Goal: Task Accomplishment & Management: Use online tool/utility

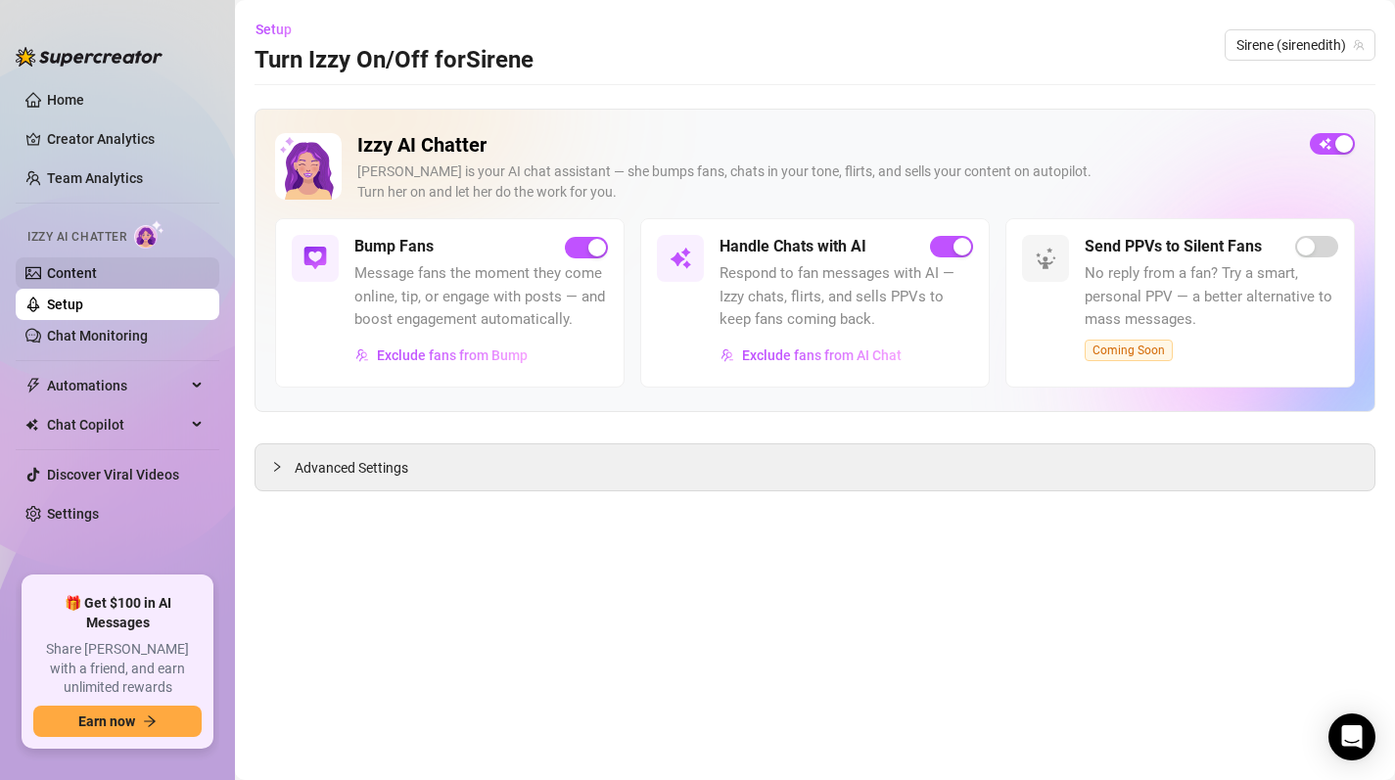
click at [57, 271] on link "Content" at bounding box center [72, 273] width 50 height 16
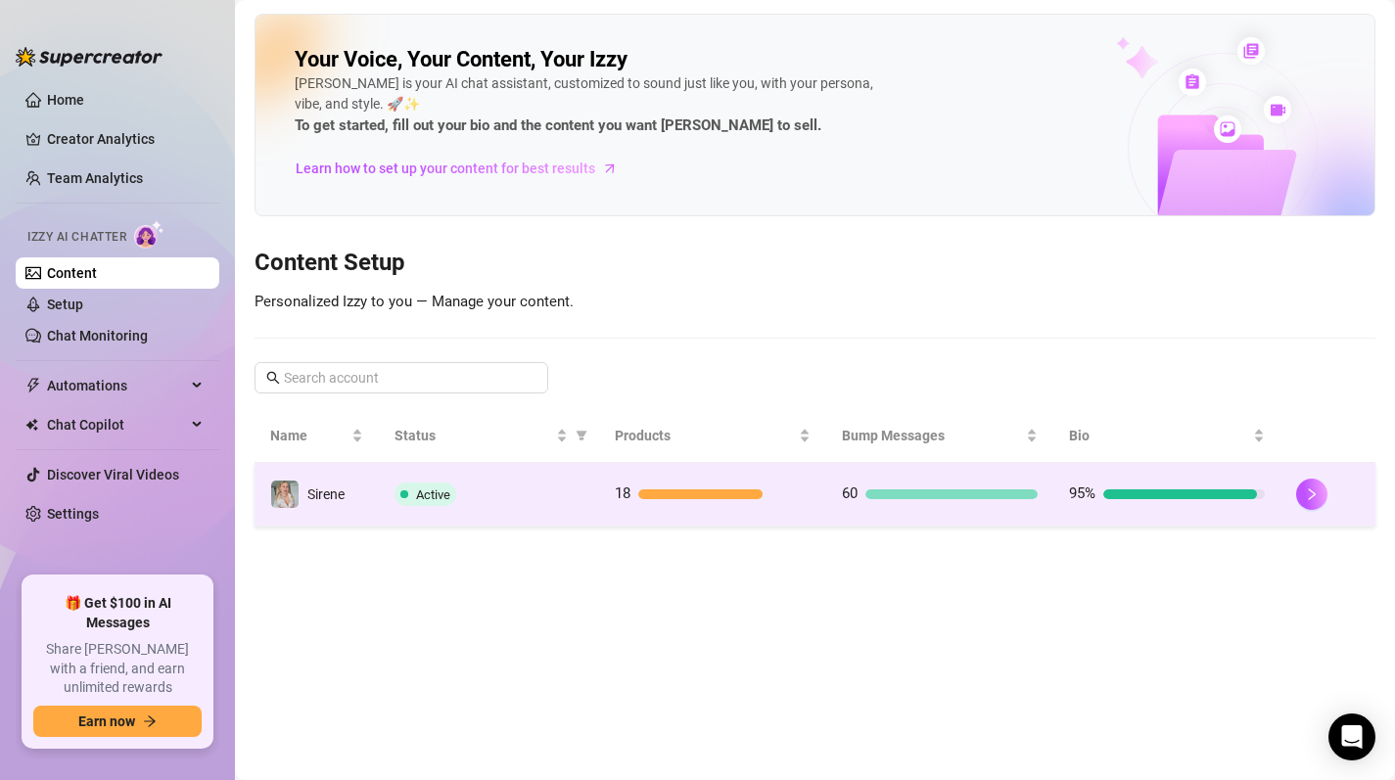
click at [707, 475] on td "18" at bounding box center [712, 495] width 227 height 64
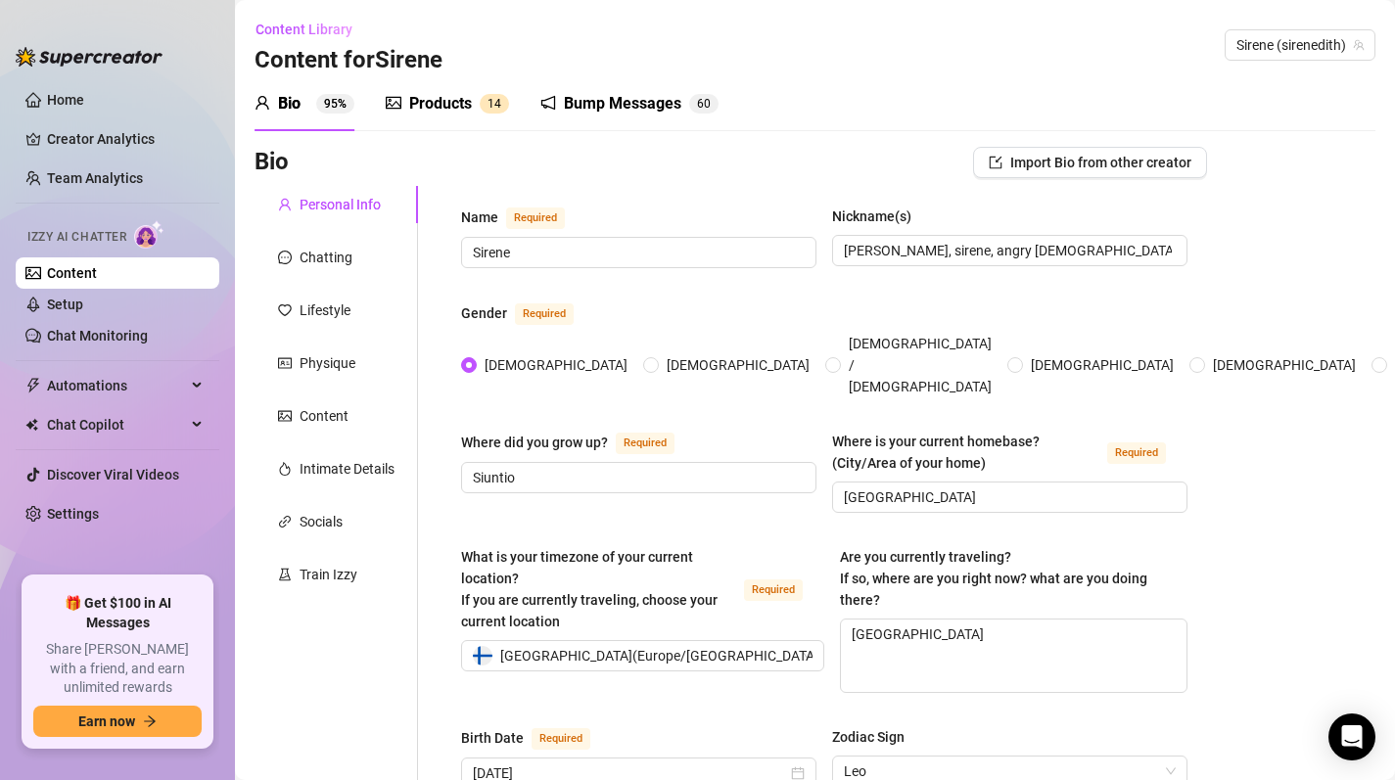
click at [442, 102] on div "Products" at bounding box center [440, 103] width 63 height 23
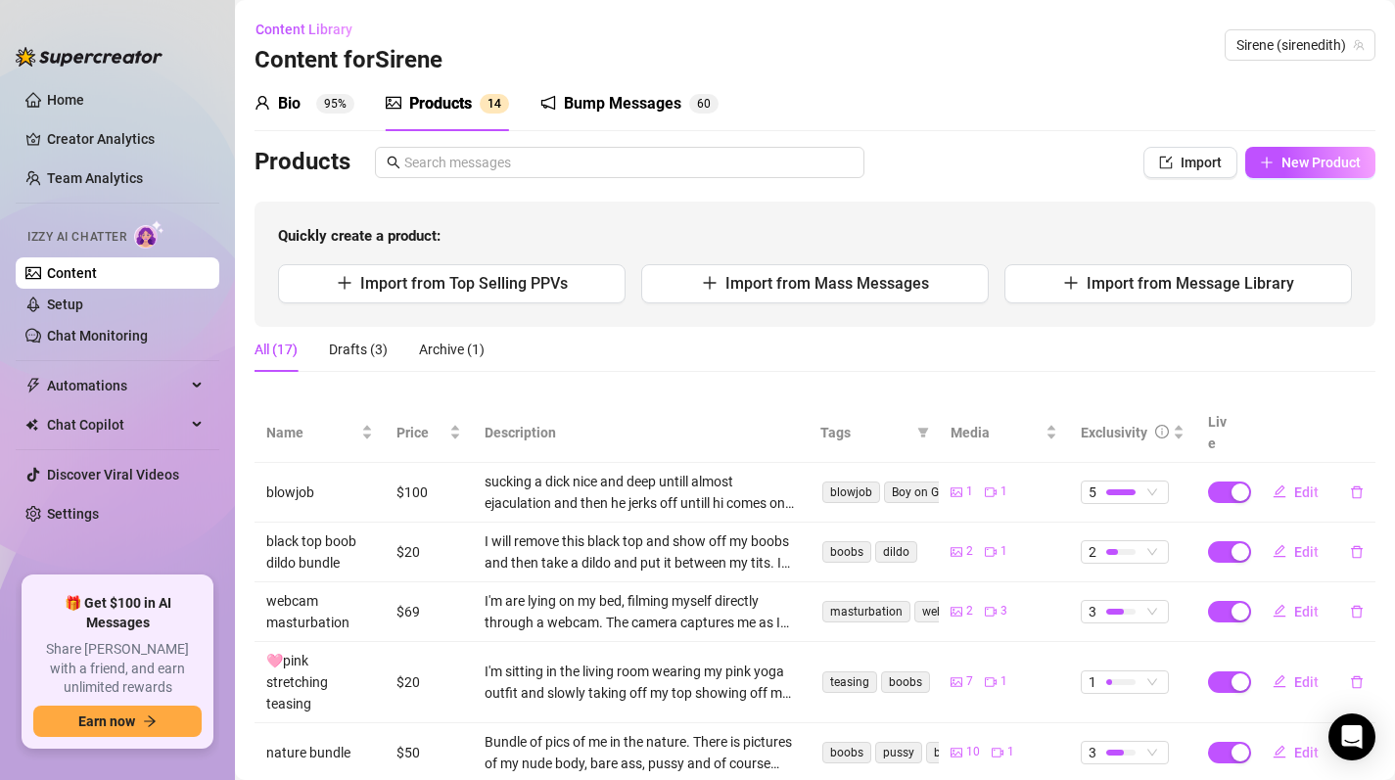
scroll to position [29, 0]
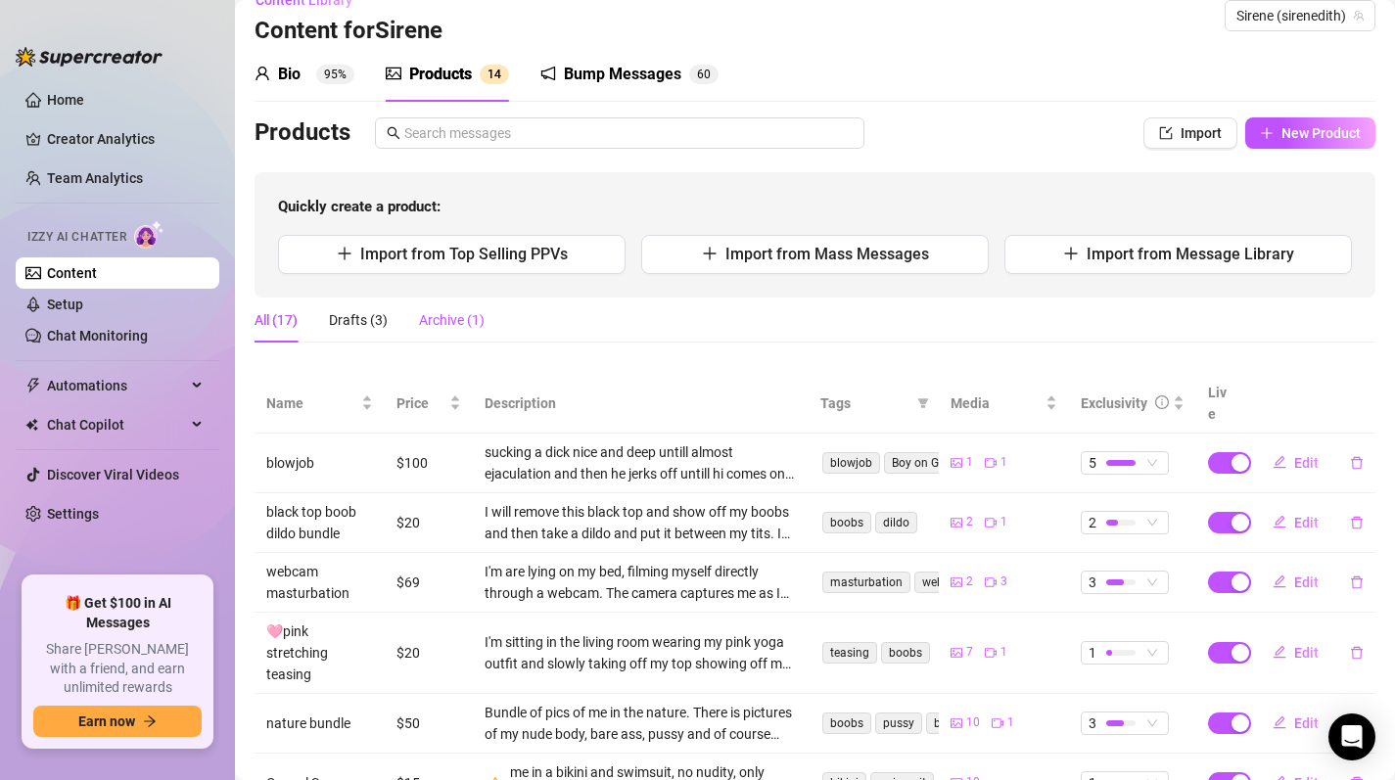
click at [468, 327] on div "Archive (1)" at bounding box center [452, 320] width 66 height 22
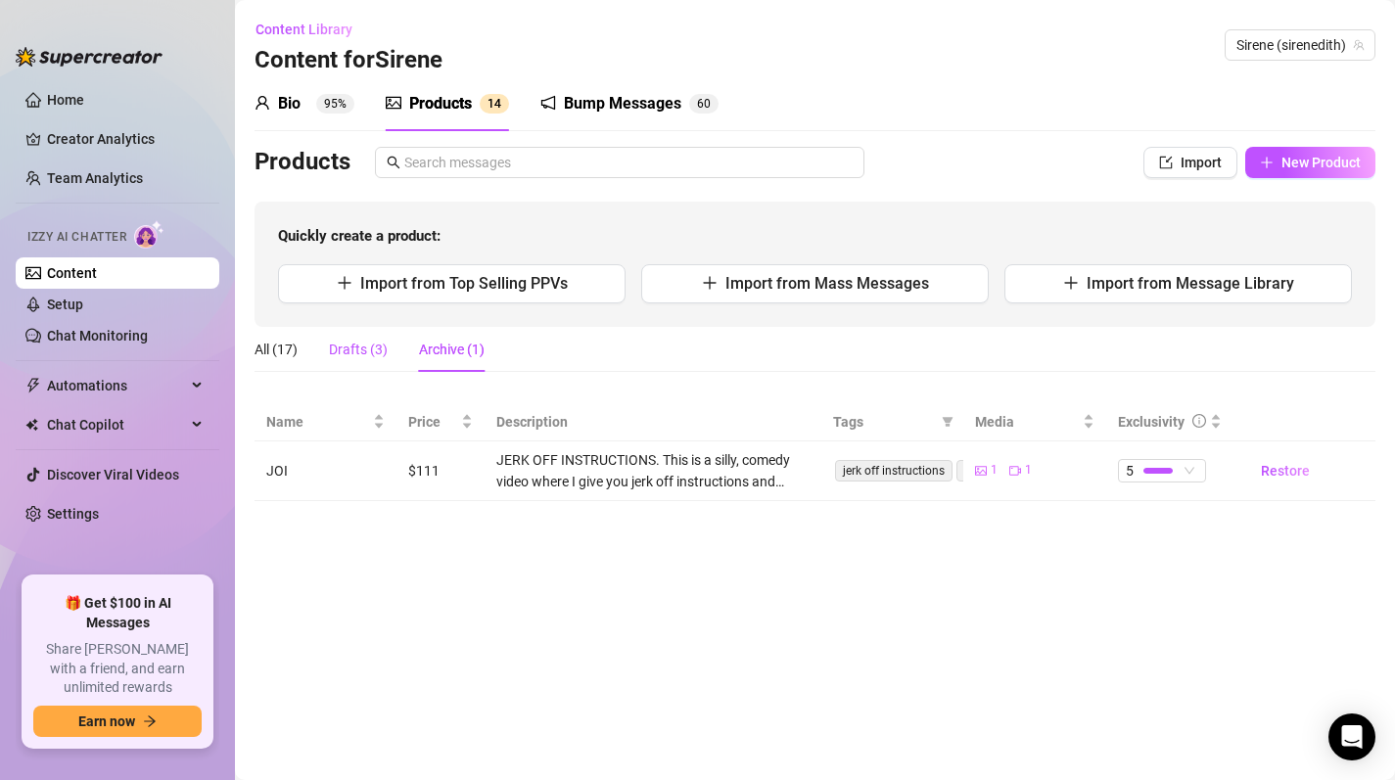
click at [372, 357] on div "Drafts (3)" at bounding box center [358, 350] width 59 height 22
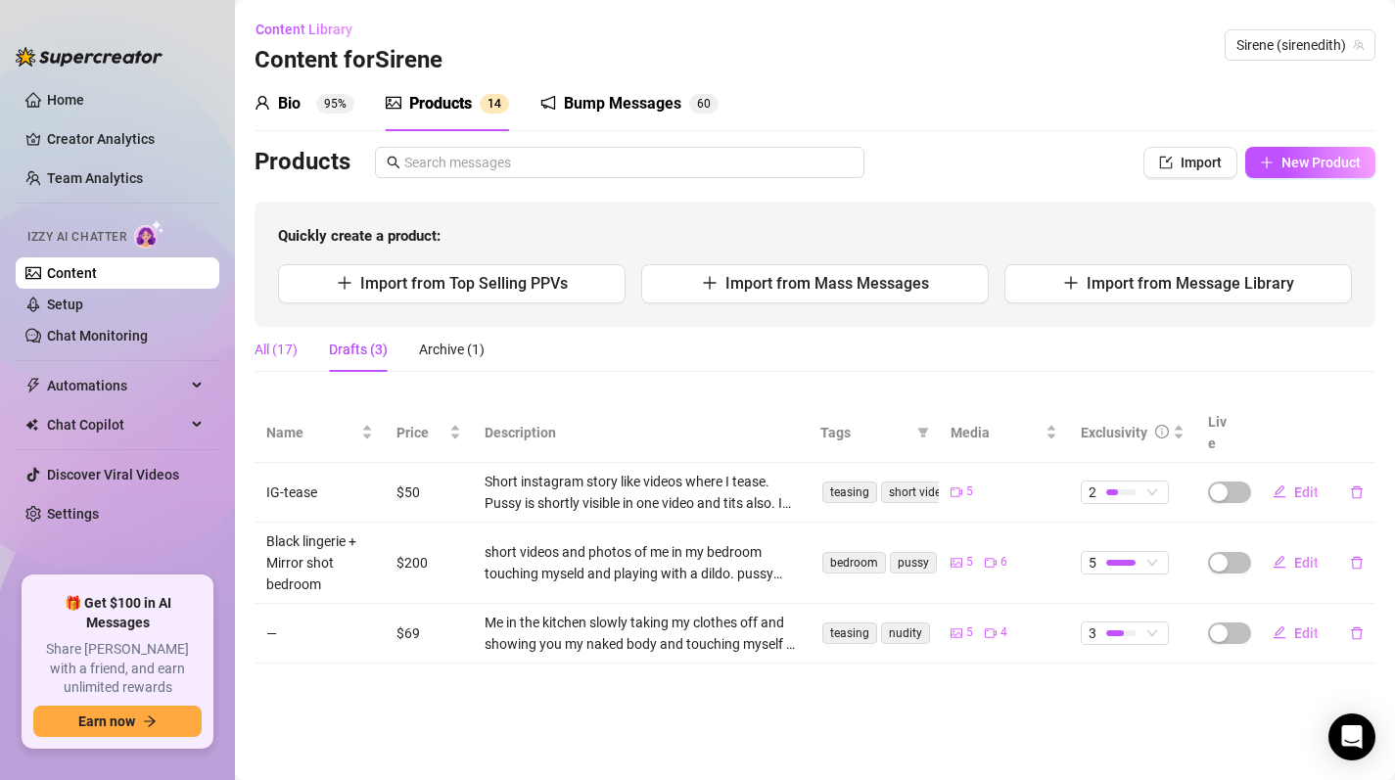
click at [272, 348] on div "All (17)" at bounding box center [276, 350] width 43 height 22
